Goal: Transaction & Acquisition: Purchase product/service

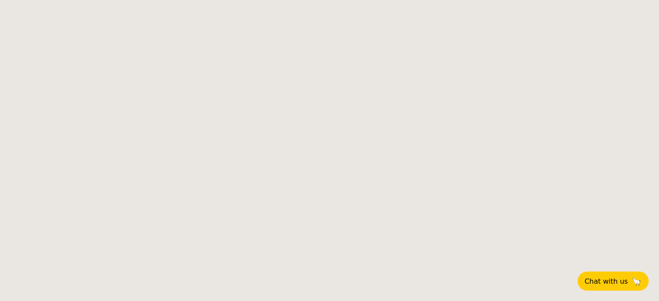
select select
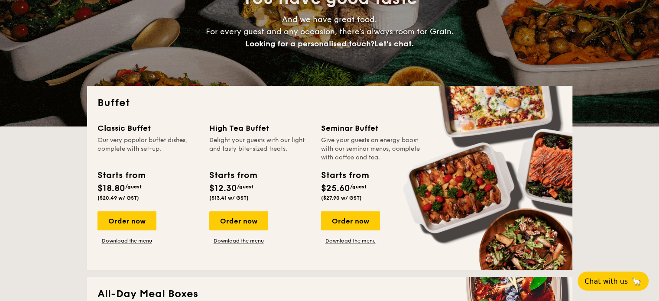
scroll to position [130, 0]
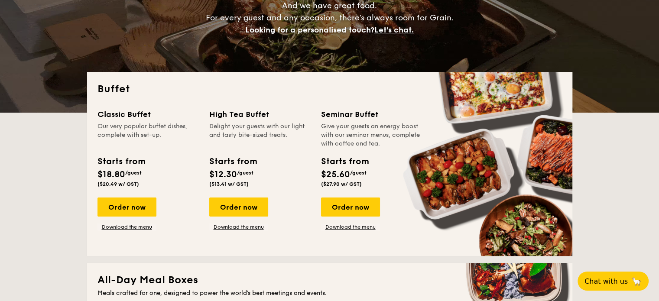
drag, startPoint x: 216, startPoint y: 174, endPoint x: 255, endPoint y: 179, distance: 38.8
click at [255, 179] on div "Starts from $12.30 /guest ($13.41 w/ GST)" at bounding box center [232, 171] width 47 height 32
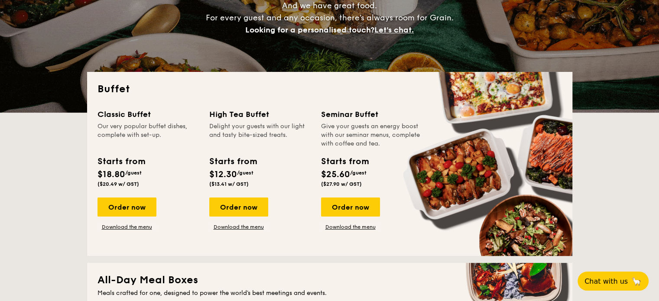
click at [248, 175] on span "/guest" at bounding box center [245, 173] width 16 height 6
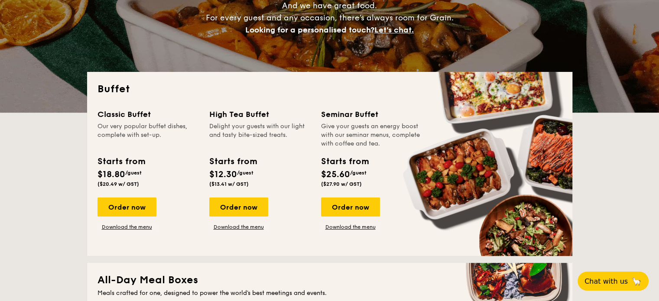
drag, startPoint x: 333, startPoint y: 113, endPoint x: 384, endPoint y: 137, distance: 56.6
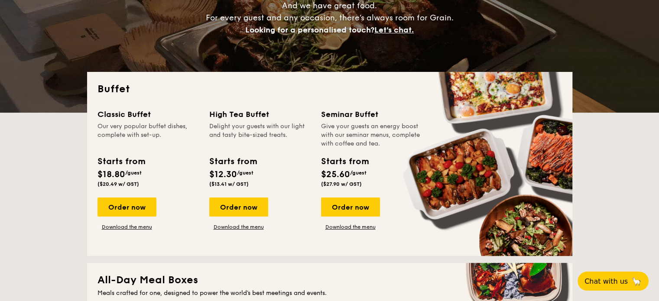
click at [380, 119] on div "Seminar Buffet" at bounding box center [371, 114] width 101 height 12
click at [384, 137] on div "Give your guests an energy boost with our seminar menus, complete with coffee a…" at bounding box center [371, 135] width 101 height 26
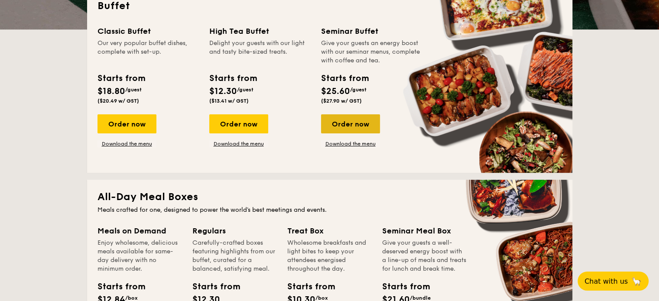
scroll to position [216, 0]
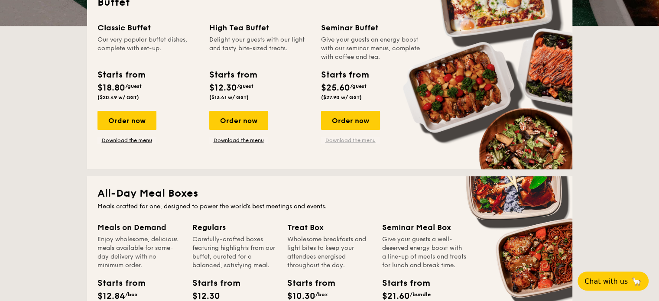
click at [346, 141] on link "Download the menu" at bounding box center [350, 140] width 59 height 7
click at [255, 125] on div "Order now" at bounding box center [238, 120] width 59 height 19
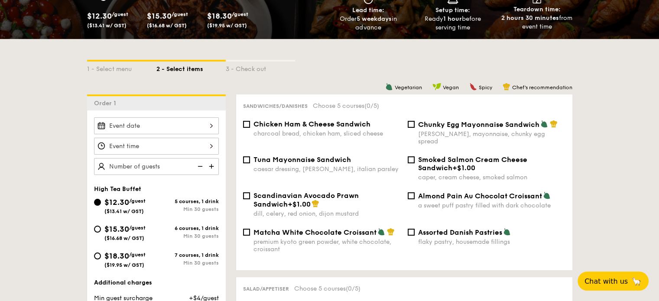
scroll to position [130, 0]
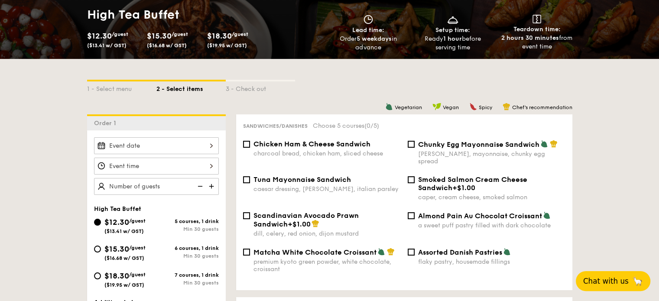
click at [596, 279] on span "Chat with us" at bounding box center [605, 281] width 45 height 9
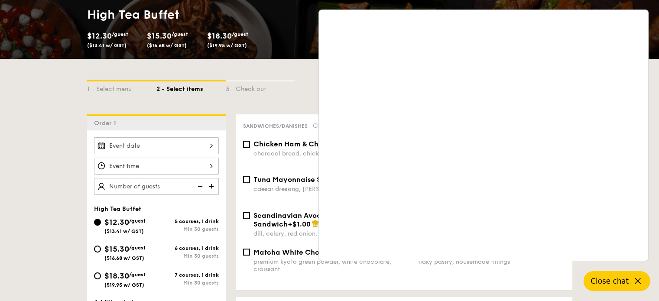
click at [641, 281] on icon at bounding box center [637, 281] width 10 height 10
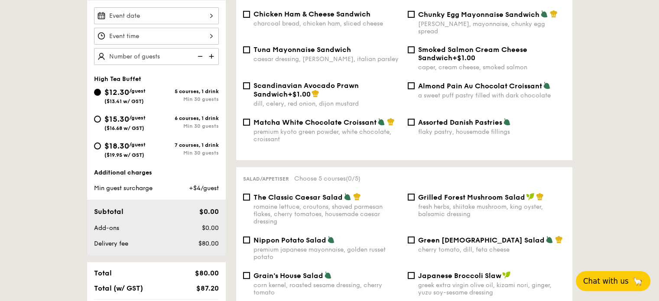
scroll to position [216, 0]
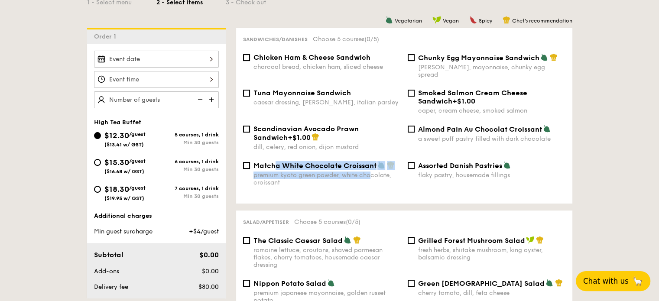
drag, startPoint x: 273, startPoint y: 161, endPoint x: 370, endPoint y: 166, distance: 96.7
click at [370, 166] on div "Matcha White Chocolate Croissant premium kyoto green powder, white chocolate, c…" at bounding box center [326, 173] width 147 height 25
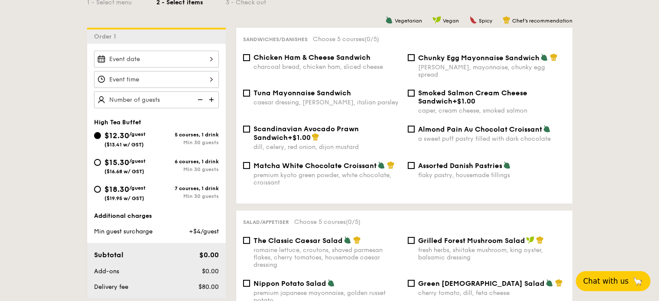
click at [371, 184] on div "Matcha White Chocolate Croissant premium kyoto green powder, white chocolate, c…" at bounding box center [403, 179] width 329 height 36
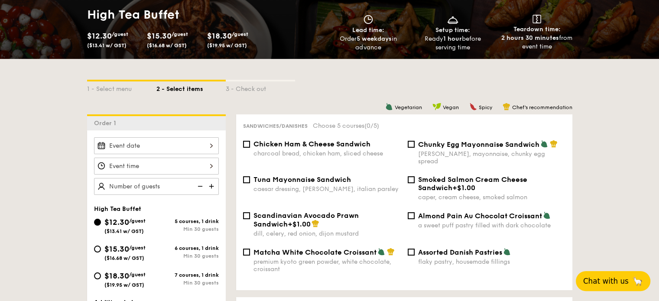
scroll to position [0, 0]
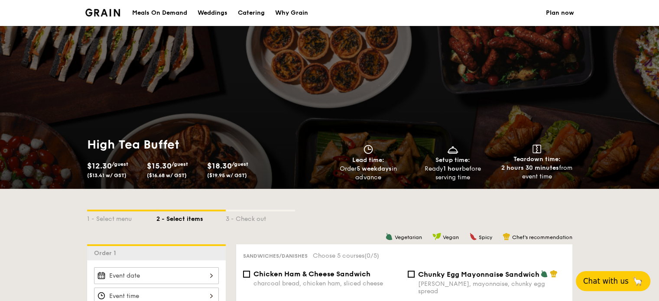
click at [507, 200] on div "1 - Select menu 2 - Select items 3 - Check out" at bounding box center [329, 216] width 485 height 55
